Goal: Task Accomplishment & Management: Complete application form

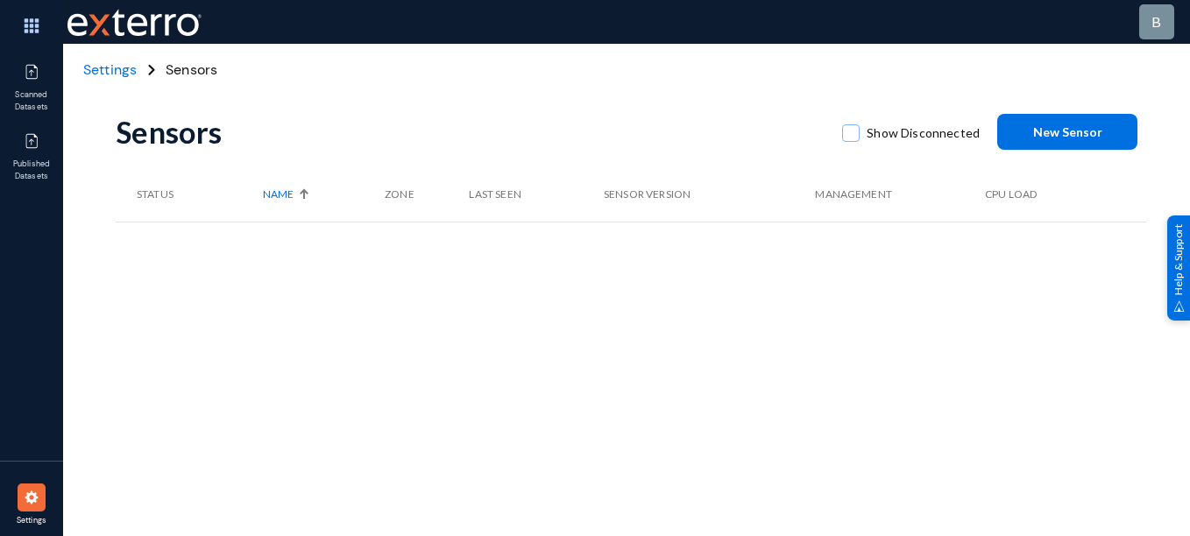
click at [373, 306] on div "Sensors Show Disconnected New Sensor Status Name Zone Last Seen Sensor Version …" at bounding box center [631, 307] width 1031 height 526
click at [479, 317] on div "Sensors Show Disconnected New Sensor Status Name Zone Last Seen Sensor Version …" at bounding box center [631, 307] width 1031 height 526
click at [1063, 123] on button "New Sensor" at bounding box center [1067, 132] width 140 height 36
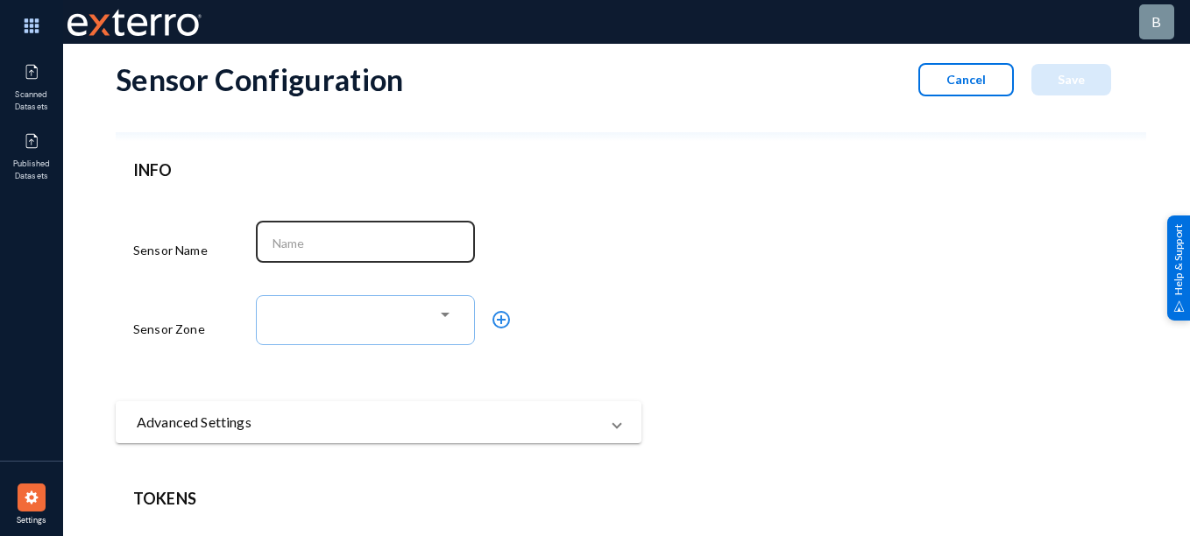
click at [319, 252] on div at bounding box center [366, 240] width 201 height 46
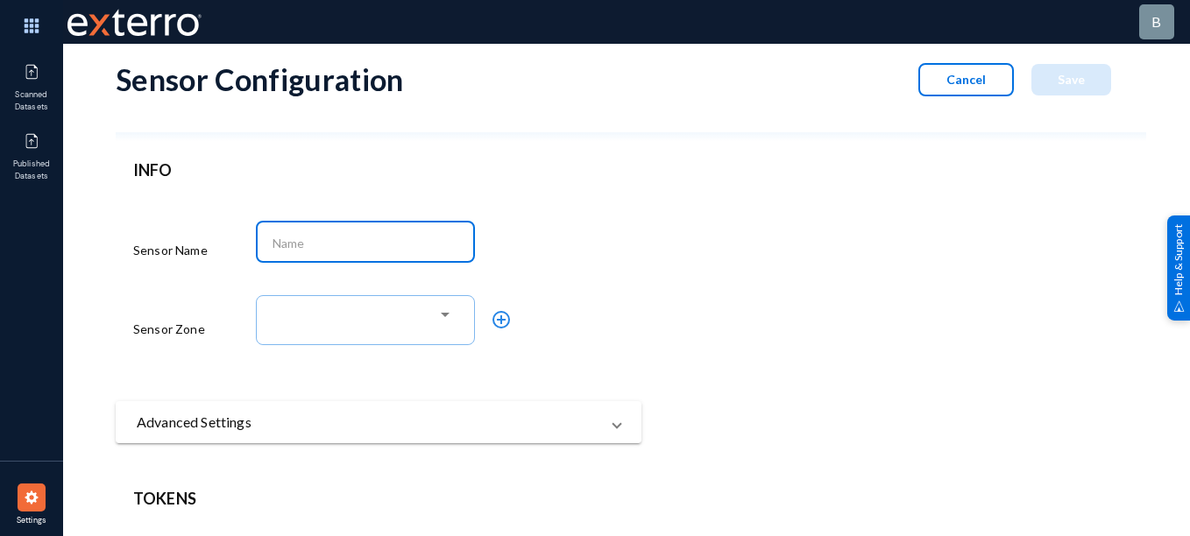
click at [337, 245] on input at bounding box center [370, 244] width 194 height 16
type input "a"
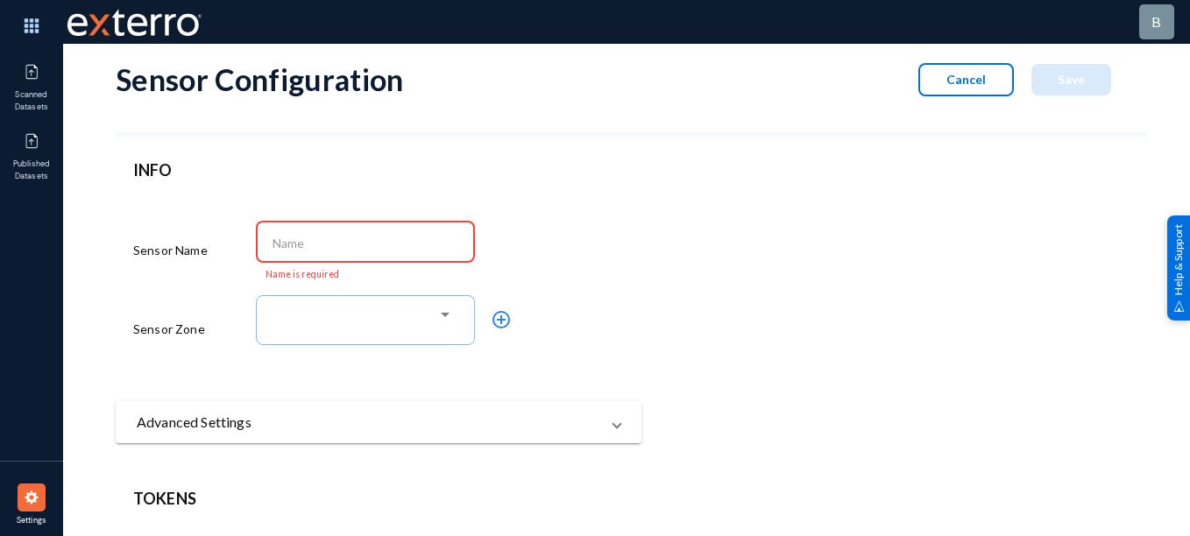
paste input "qaprodadm"
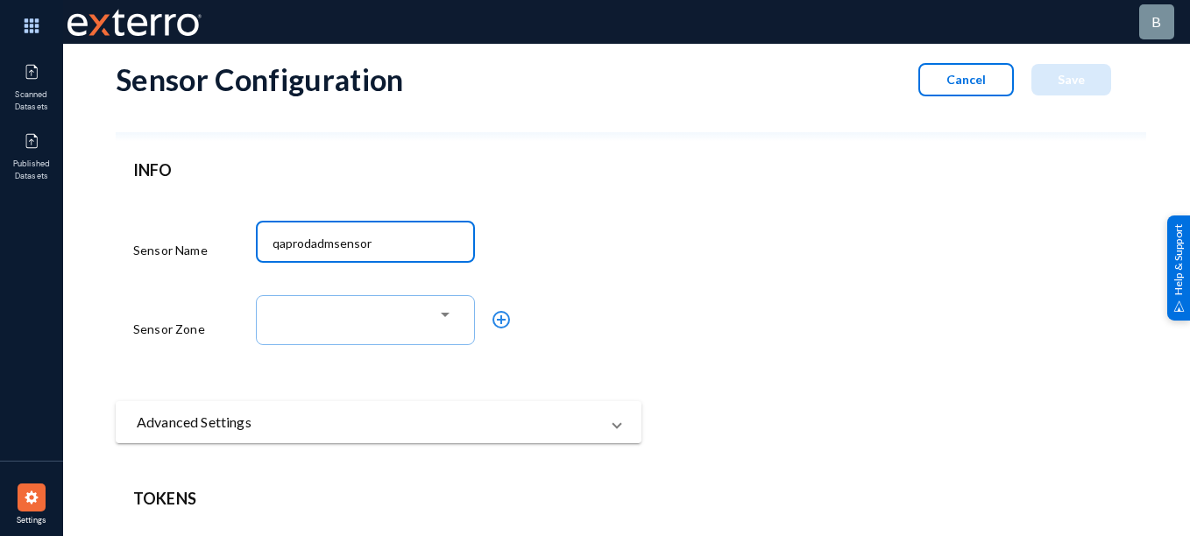
drag, startPoint x: 378, startPoint y: 248, endPoint x: 164, endPoint y: 251, distance: 213.9
click at [164, 251] on div "Sensor Name qaprodadmsensor Sensor Zone add_circle_outline" at bounding box center [378, 283] width 491 height 167
type input "qaprodadmsensor"
click at [333, 322] on div at bounding box center [362, 317] width 152 height 16
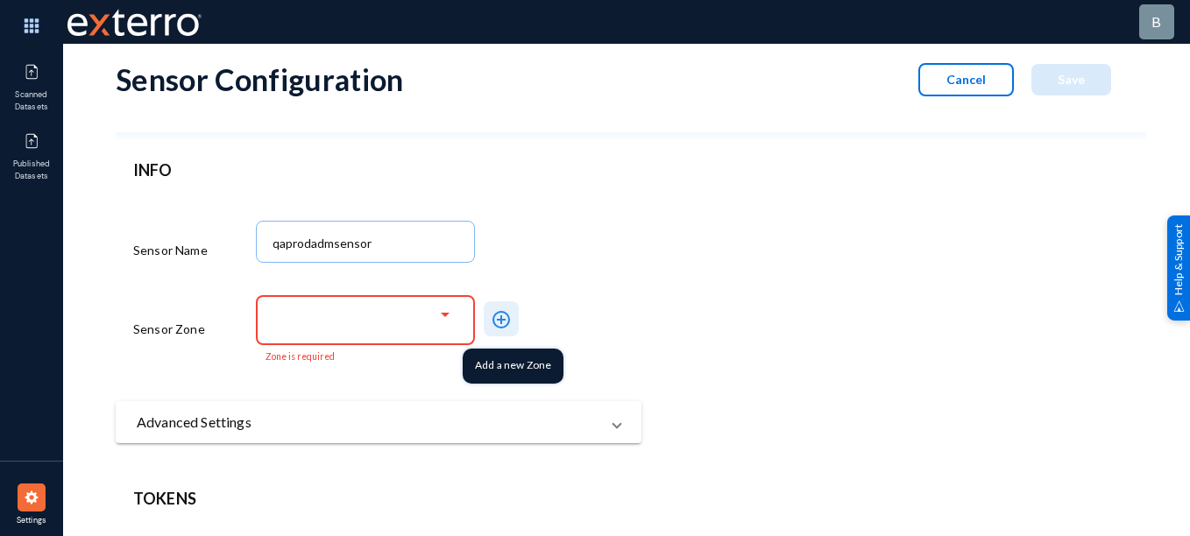
click at [500, 327] on mat-icon "add_circle_outline" at bounding box center [501, 319] width 21 height 21
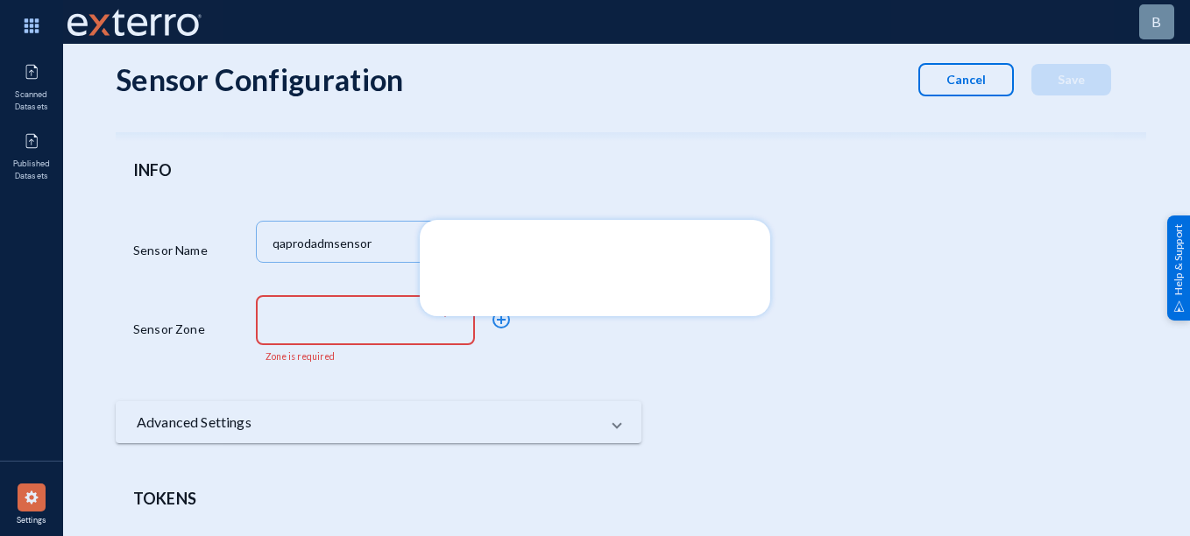
click at [529, 356] on div at bounding box center [595, 268] width 1190 height 536
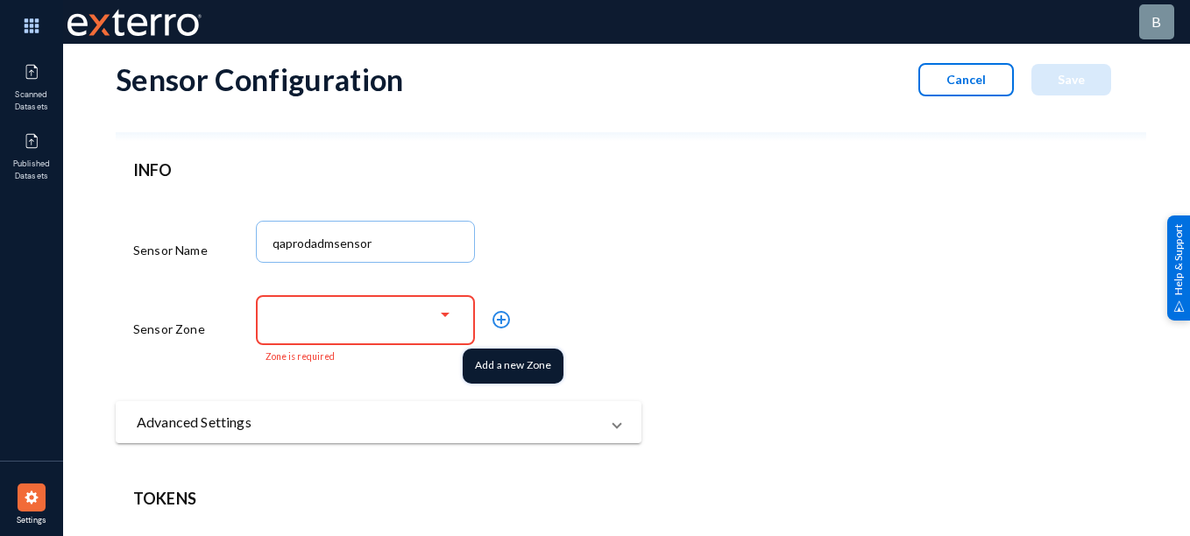
click at [500, 326] on mat-icon "add_circle_outline" at bounding box center [501, 319] width 21 height 21
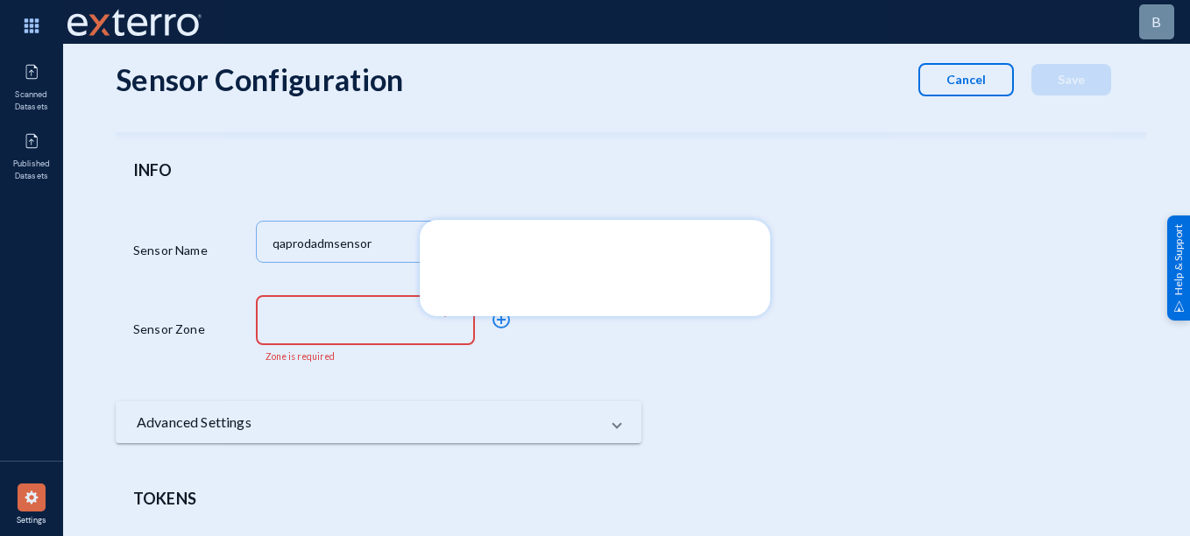
click at [522, 259] on mat-dialog-container at bounding box center [595, 268] width 351 height 96
click at [513, 392] on div at bounding box center [595, 268] width 1190 height 536
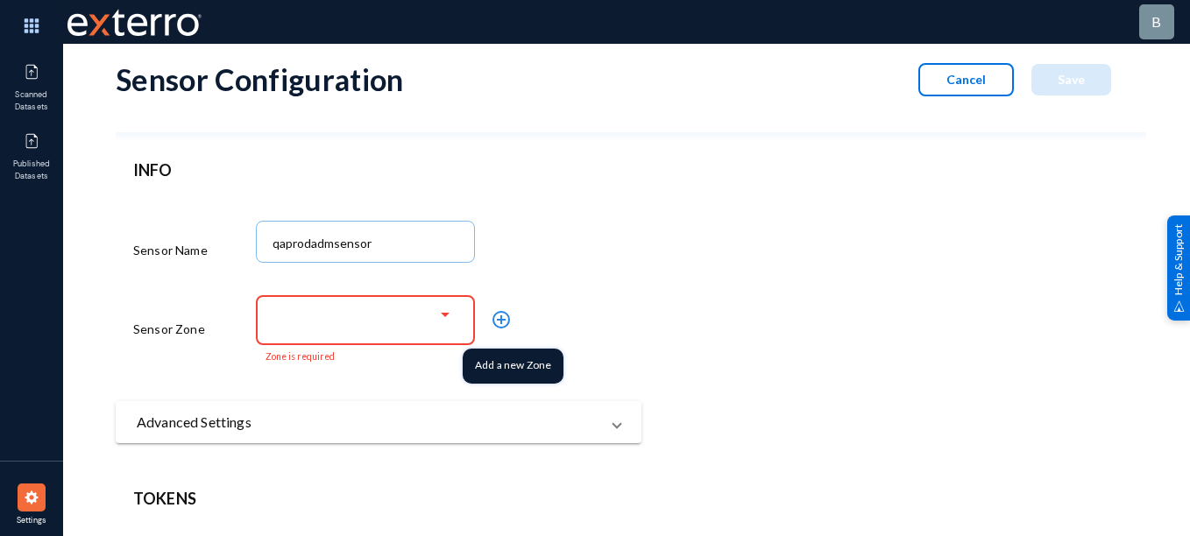
click at [500, 314] on mat-icon "add_circle_outline" at bounding box center [501, 319] width 21 height 21
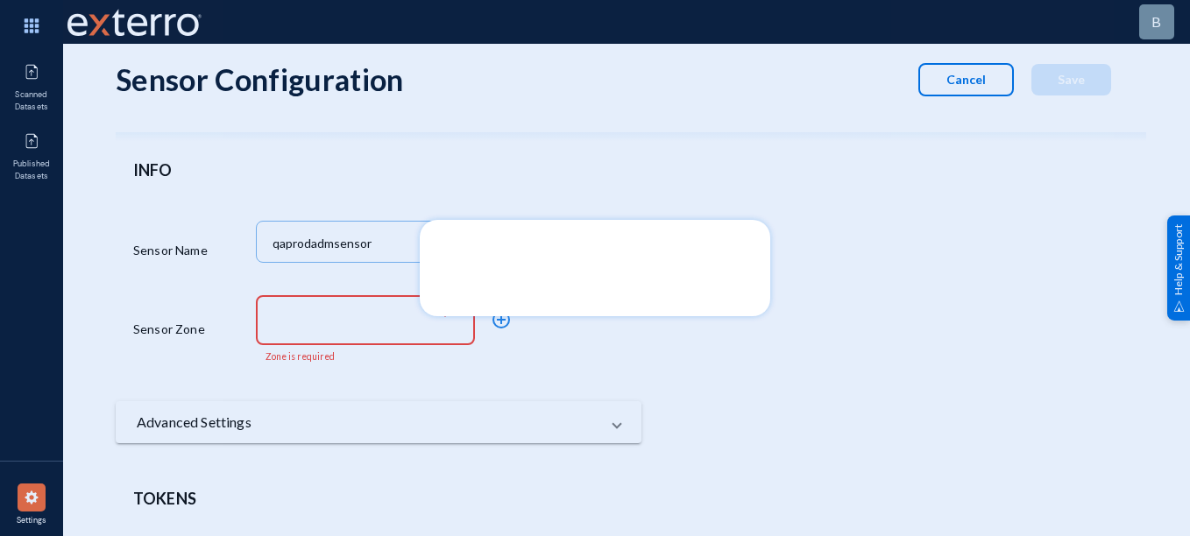
click at [465, 411] on div at bounding box center [595, 268] width 1190 height 536
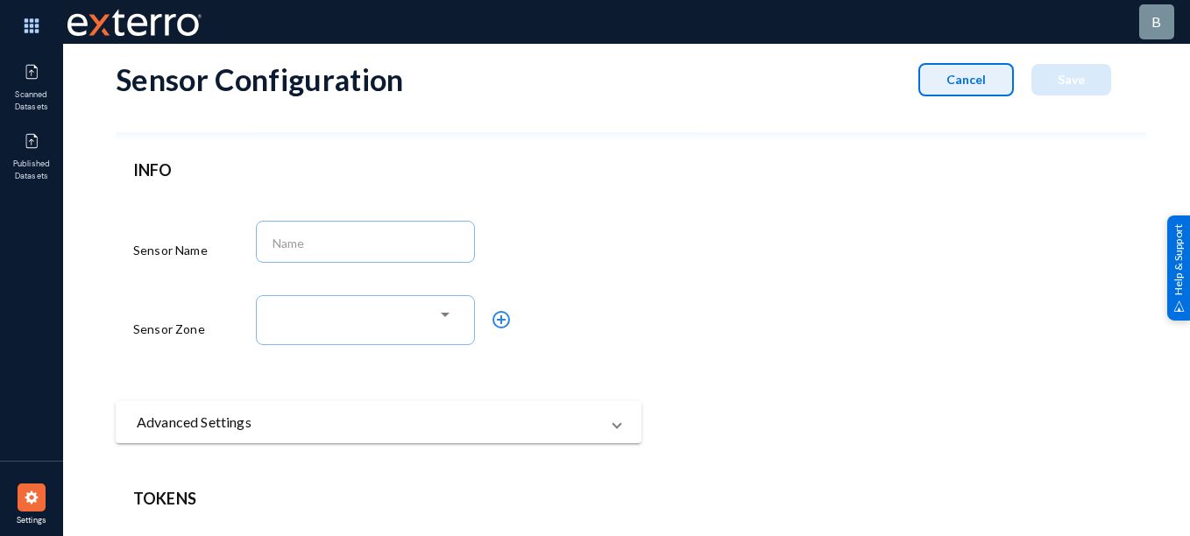
click at [937, 82] on button "Cancel" at bounding box center [967, 79] width 96 height 33
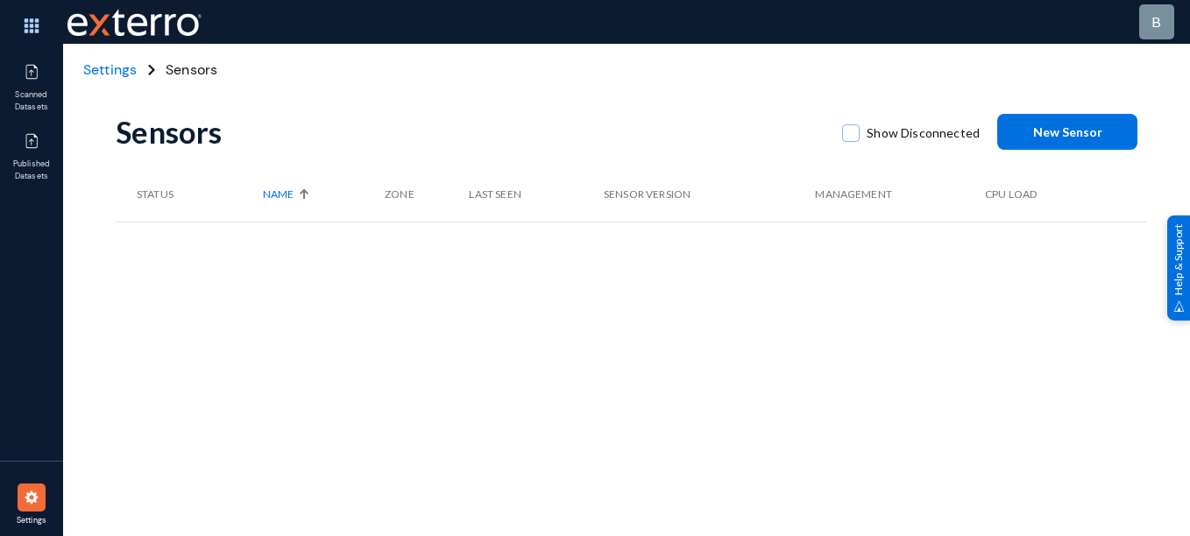
click at [107, 75] on span "Settings" at bounding box center [109, 69] width 53 height 18
